Goal: Task Accomplishment & Management: Complete application form

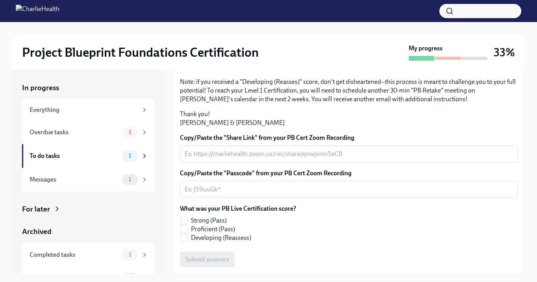
scroll to position [195, 0]
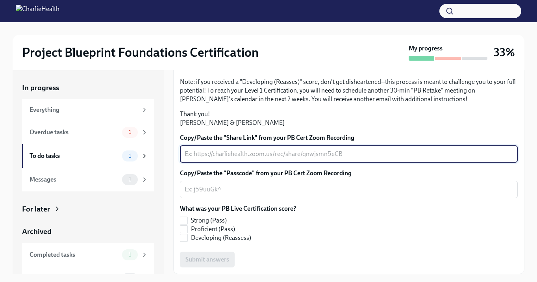
click at [227, 158] on textarea "Copy/Paste the "Share Link" from your PB Cert Zoom Recording" at bounding box center [349, 153] width 328 height 9
paste textarea "[URL][DOMAIN_NAME]"
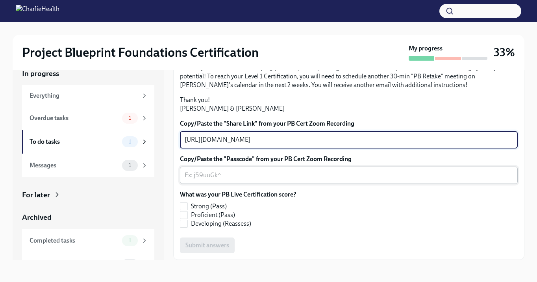
type textarea "[URL][DOMAIN_NAME]"
click at [234, 178] on textarea "Copy/Paste the "Passcode" from your PB Cert Zoom Recording" at bounding box center [349, 174] width 328 height 9
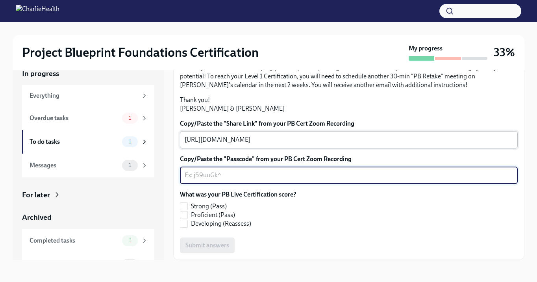
click at [333, 137] on textarea "[URL][DOMAIN_NAME]" at bounding box center [349, 139] width 328 height 9
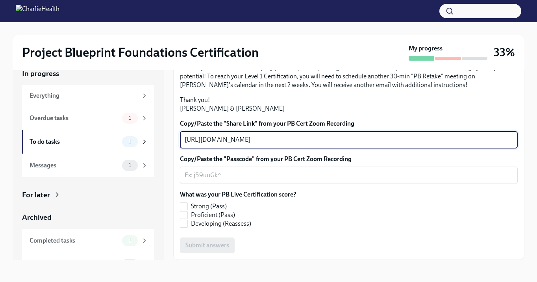
click at [333, 137] on textarea "[URL][DOMAIN_NAME]" at bounding box center [349, 139] width 328 height 9
paste textarea "[URL][DOMAIN_NAME]"
type textarea "[URL][DOMAIN_NAME]"
click at [337, 171] on textarea "Copy/Paste the "Passcode" from your PB Cert Zoom Recording" at bounding box center [349, 174] width 328 height 9
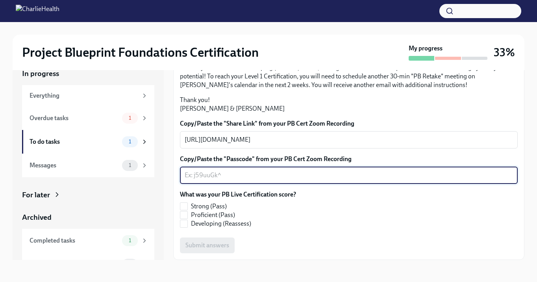
scroll to position [158, 0]
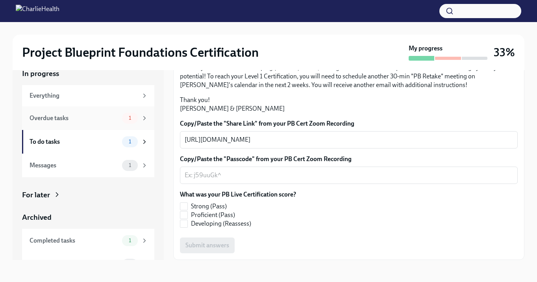
click at [146, 121] on div "Overdue tasks 1" at bounding box center [88, 118] width 132 height 24
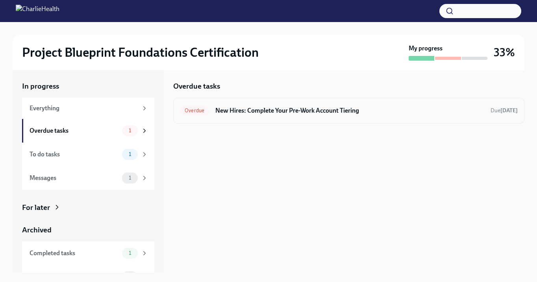
click at [252, 114] on h6 "New Hires: Complete Your Pre-Work Account Tiering" at bounding box center [349, 110] width 269 height 9
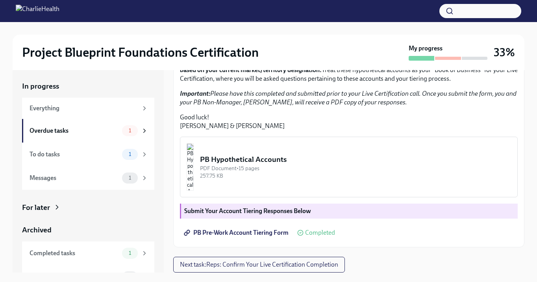
scroll to position [205, 0]
click at [100, 176] on div "Messages" at bounding box center [74, 178] width 89 height 9
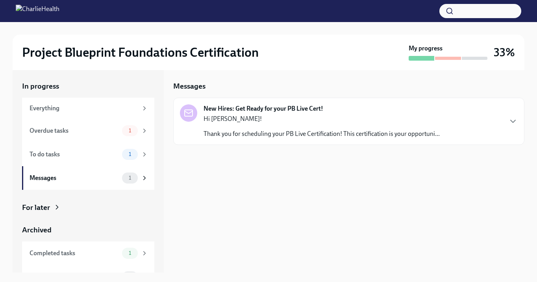
click at [286, 133] on p "Thank you for scheduling your PB Live Certification! This certification is your…" at bounding box center [321, 133] width 236 height 9
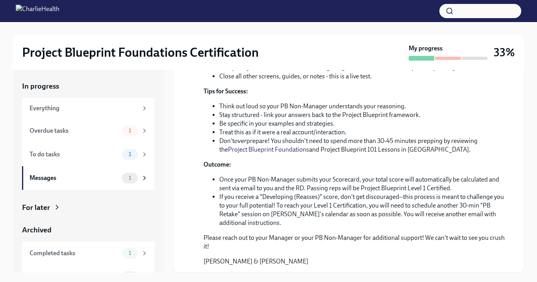
scroll to position [290, 0]
click at [112, 132] on div "Overdue tasks" at bounding box center [74, 130] width 89 height 9
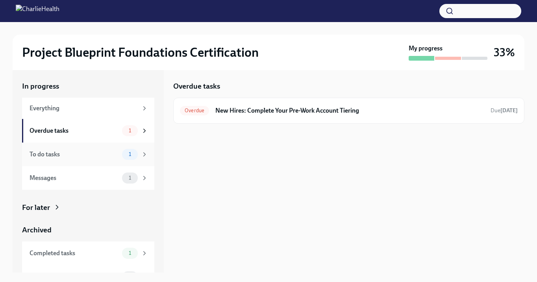
click at [110, 151] on div "To do tasks" at bounding box center [74, 154] width 89 height 9
click at [262, 110] on h6 "Reps: Confirm Your Live Certification Completion" at bounding box center [346, 110] width 274 height 9
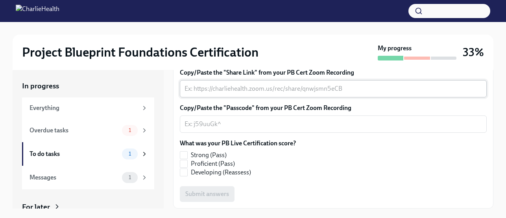
scroll to position [205, 0]
click at [299, 94] on textarea "Copy/Paste the "Share Link" from your PB Cert Zoom Recording" at bounding box center [334, 88] width 298 height 9
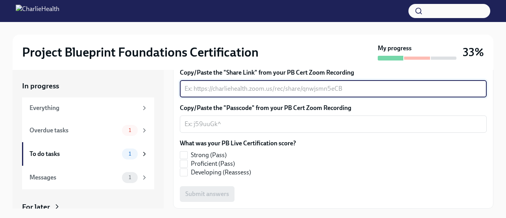
click at [299, 94] on textarea "Copy/Paste the "Share Link" from your PB Cert Zoom Recording" at bounding box center [334, 88] width 298 height 9
paste textarea "[URL][DOMAIN_NAME]"
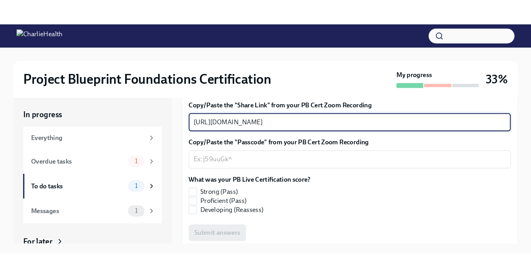
scroll to position [176, 0]
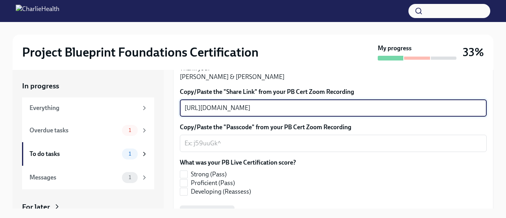
type textarea "[URL][DOMAIN_NAME]"
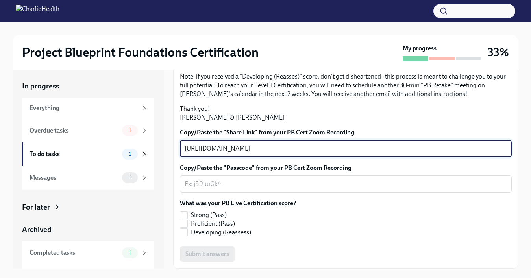
scroll to position [168, 0]
click at [349, 153] on textarea "[URL][DOMAIN_NAME]" at bounding box center [346, 148] width 322 height 9
paste textarea "[URL][DOMAIN_NAME]"
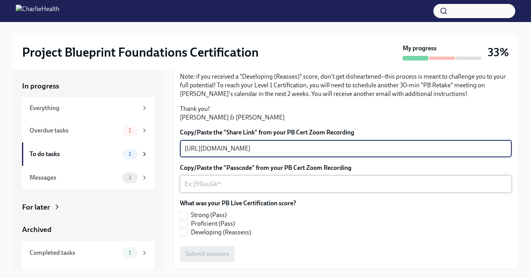
type textarea "[URL][DOMAIN_NAME]"
click at [353, 189] on textarea "Copy/Paste the "Passcode" from your PB Cert Zoom Recording" at bounding box center [346, 183] width 322 height 9
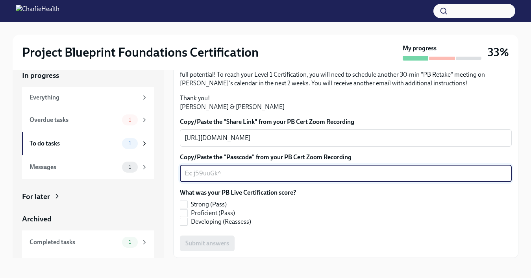
scroll to position [14, 0]
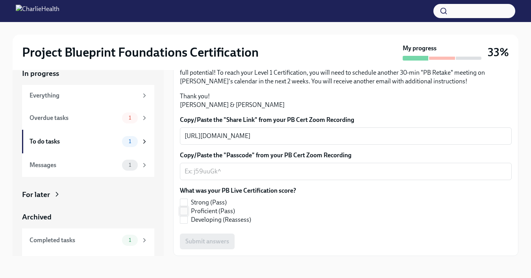
click at [189, 210] on label "Proficient (Pass)" at bounding box center [235, 211] width 110 height 9
click at [187, 210] on input "Proficient (Pass)" at bounding box center [183, 211] width 7 height 7
click at [184, 211] on input "Proficient (Pass)" at bounding box center [183, 211] width 7 height 7
checkbox input "false"
